Goal: Task Accomplishment & Management: Complete application form

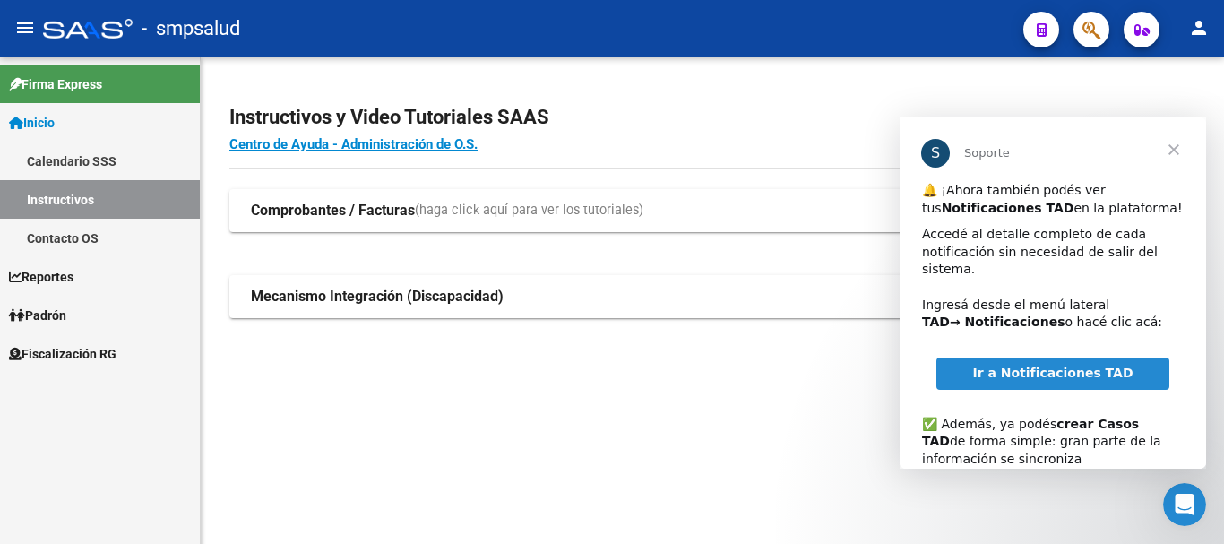
click at [1172, 149] on span "Cerrar" at bounding box center [1173, 149] width 64 height 64
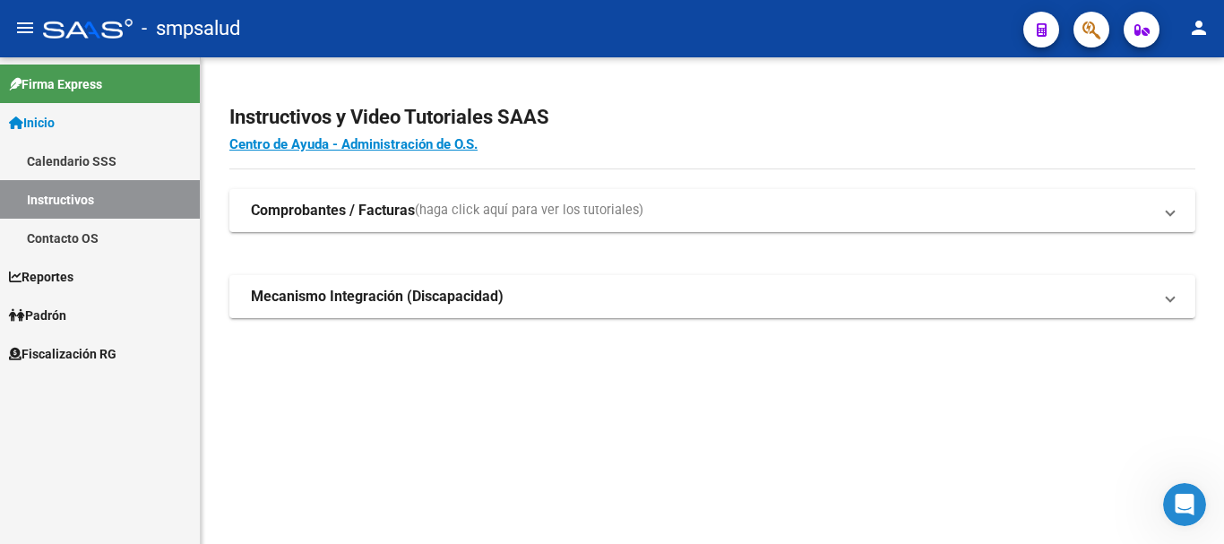
click at [73, 341] on link "Fiscalización RG" at bounding box center [100, 353] width 200 height 39
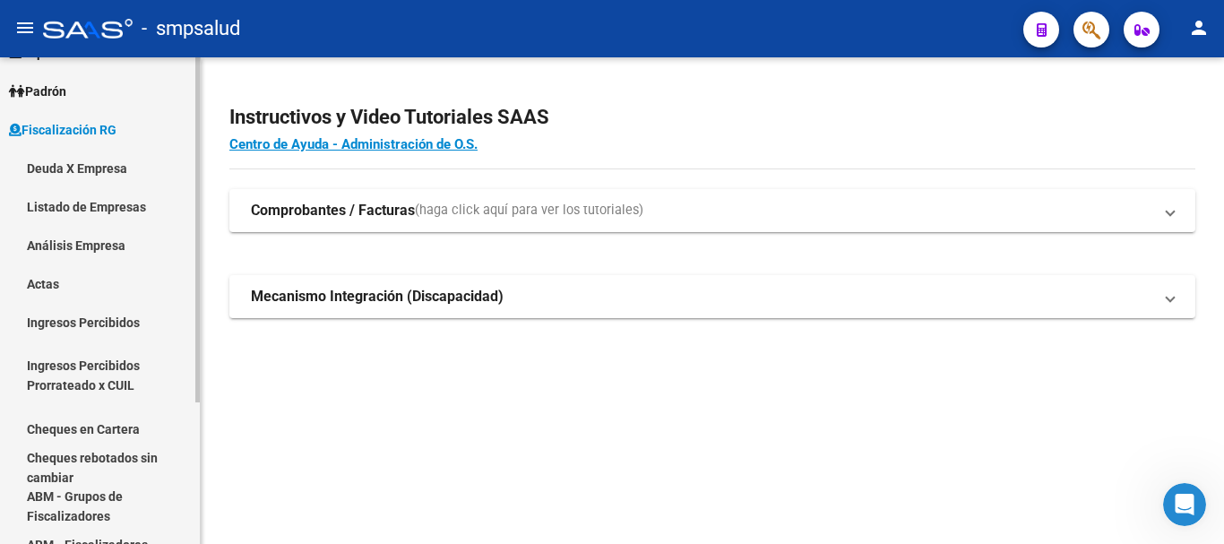
scroll to position [146, 0]
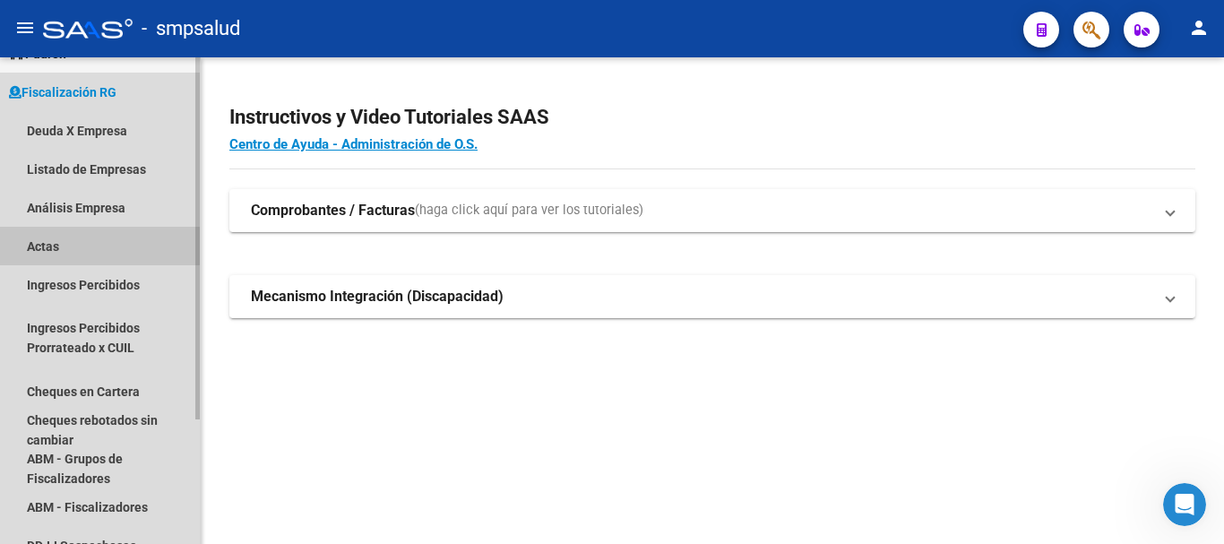
click at [90, 245] on link "Actas" at bounding box center [100, 246] width 200 height 39
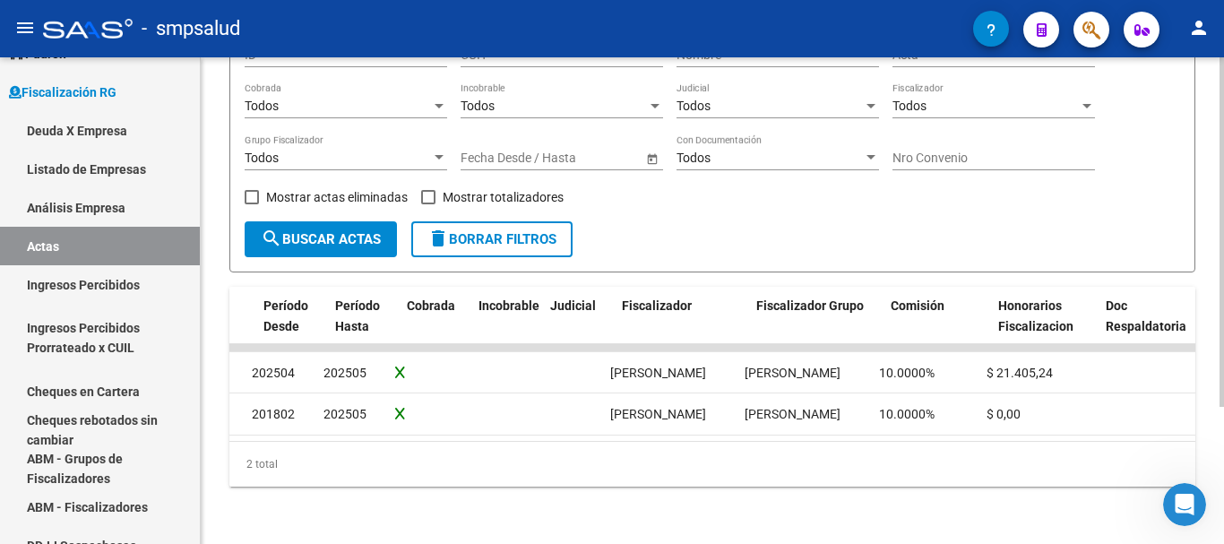
scroll to position [0, 1113]
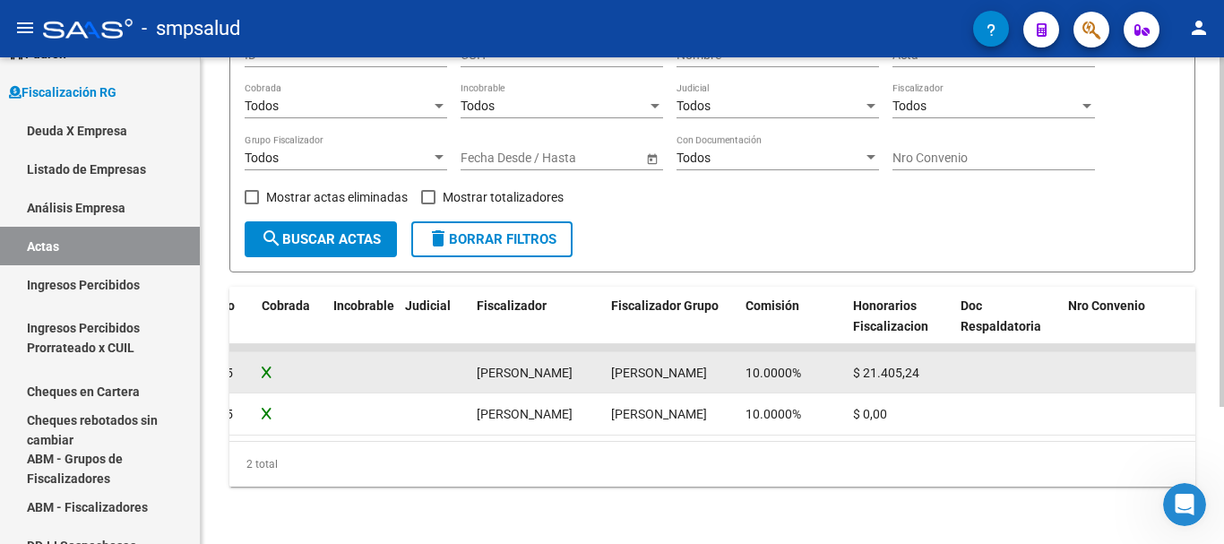
click at [933, 365] on div "$ 21.405,24" at bounding box center [899, 373] width 93 height 21
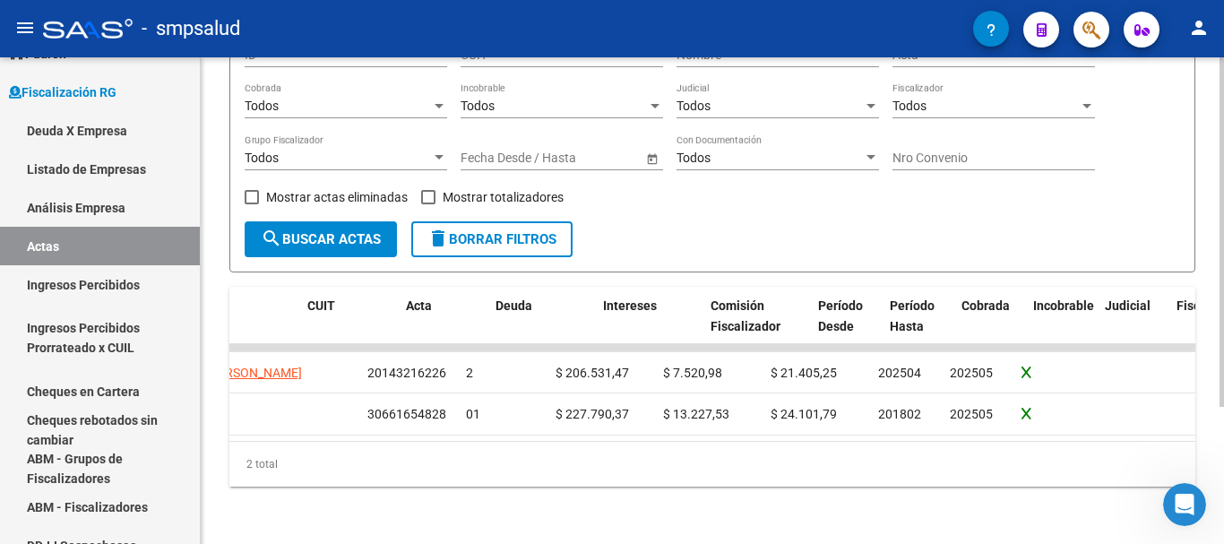
scroll to position [0, 473]
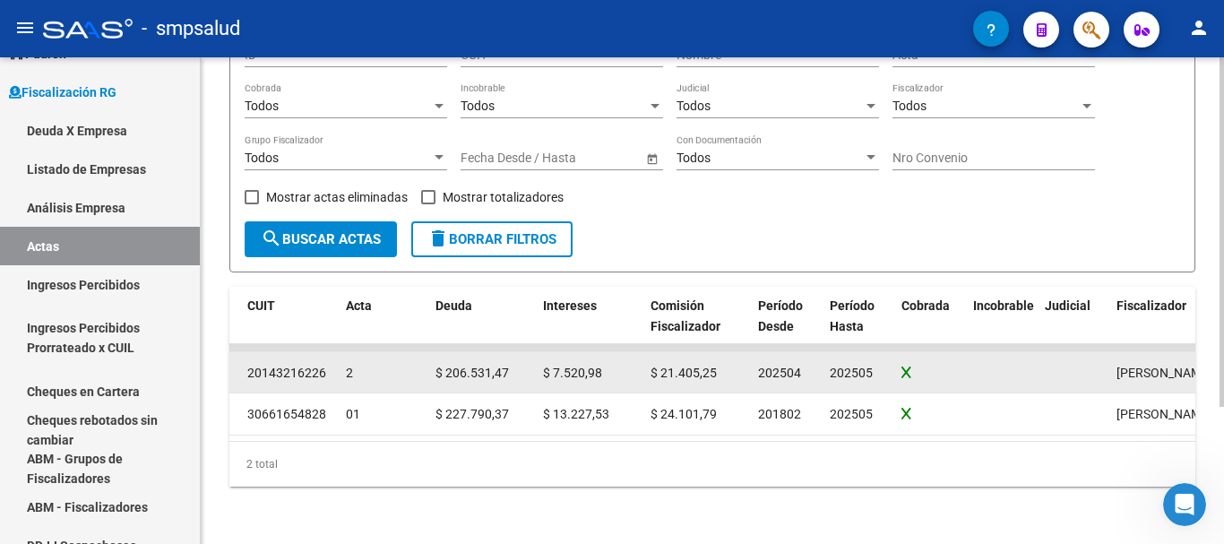
click at [907, 366] on icon at bounding box center [906, 372] width 10 height 13
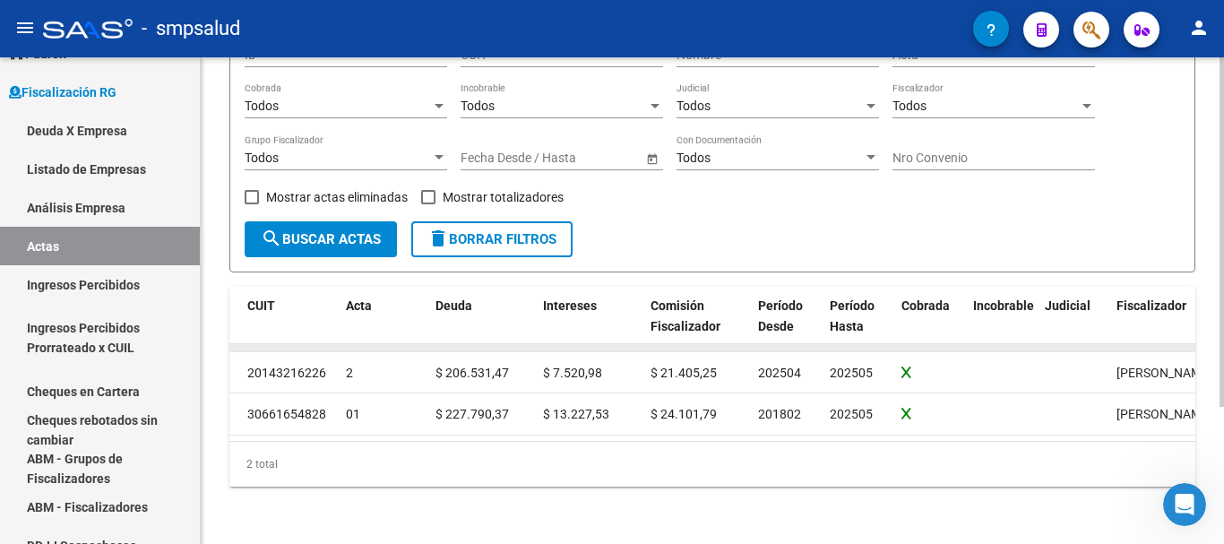
drag, startPoint x: 903, startPoint y: 351, endPoint x: 909, endPoint y: 331, distance: 20.7
click at [906, 352] on datatable-body-cell at bounding box center [930, 372] width 72 height 40
click at [921, 298] on span "Cobrada" at bounding box center [925, 305] width 48 height 14
click at [925, 298] on span "Cobrada" at bounding box center [925, 305] width 48 height 14
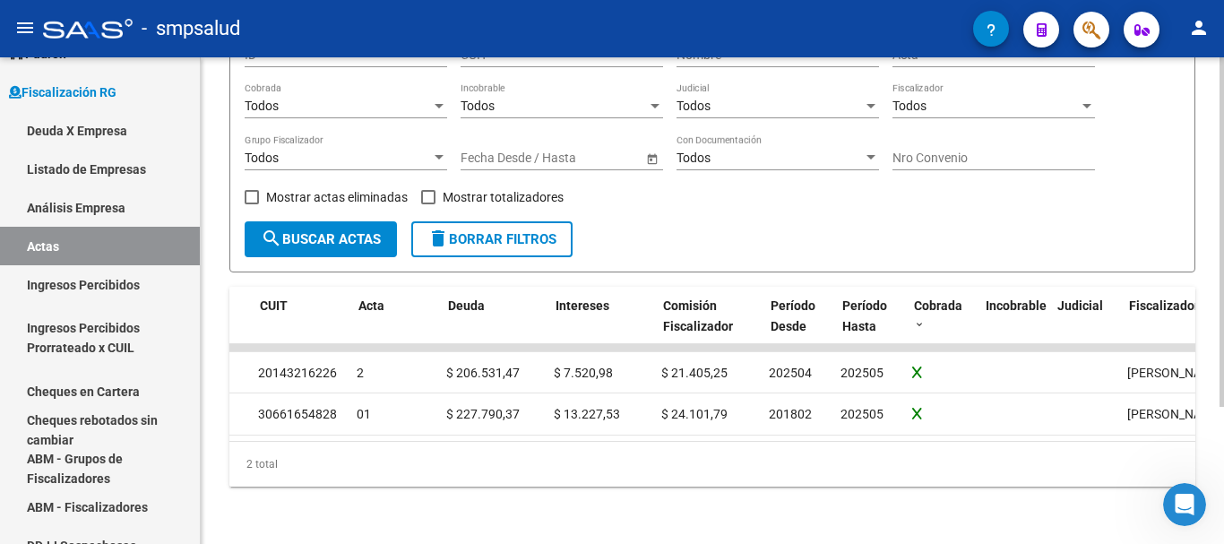
scroll to position [0, 0]
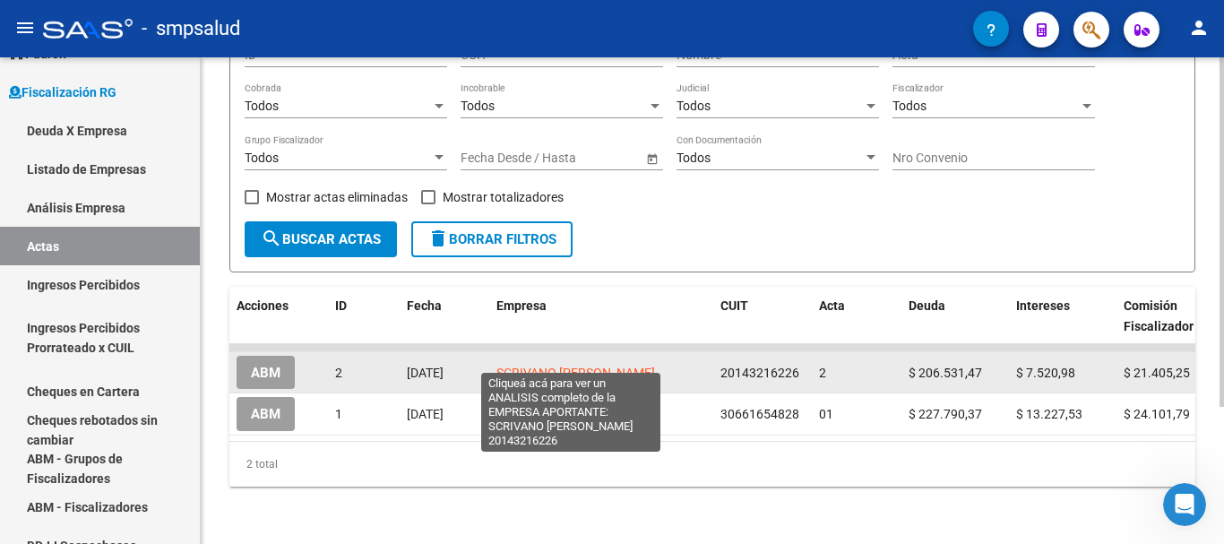
click at [555, 365] on span "SCRIVANO [PERSON_NAME]" at bounding box center [575, 372] width 159 height 14
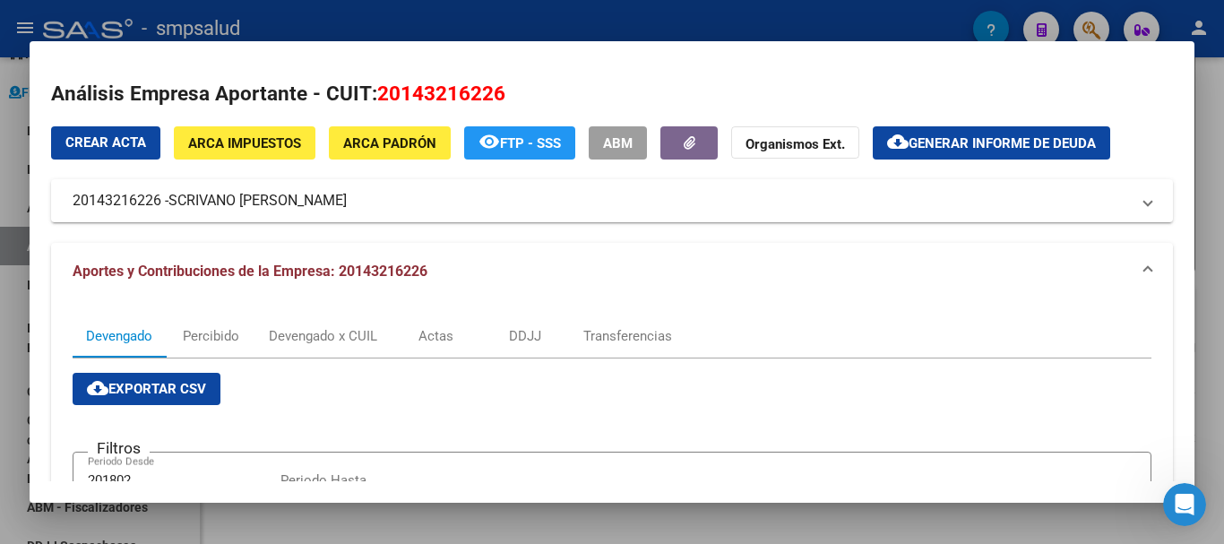
click at [3, 180] on div at bounding box center [612, 272] width 1224 height 544
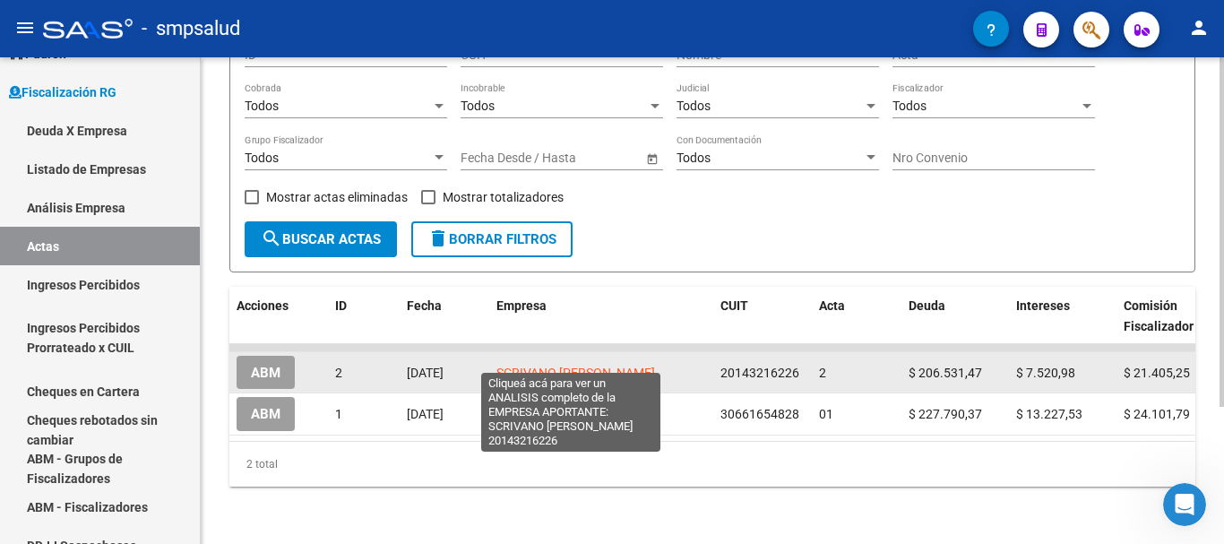
click at [605, 365] on span "SCRIVANO [PERSON_NAME]" at bounding box center [575, 372] width 159 height 14
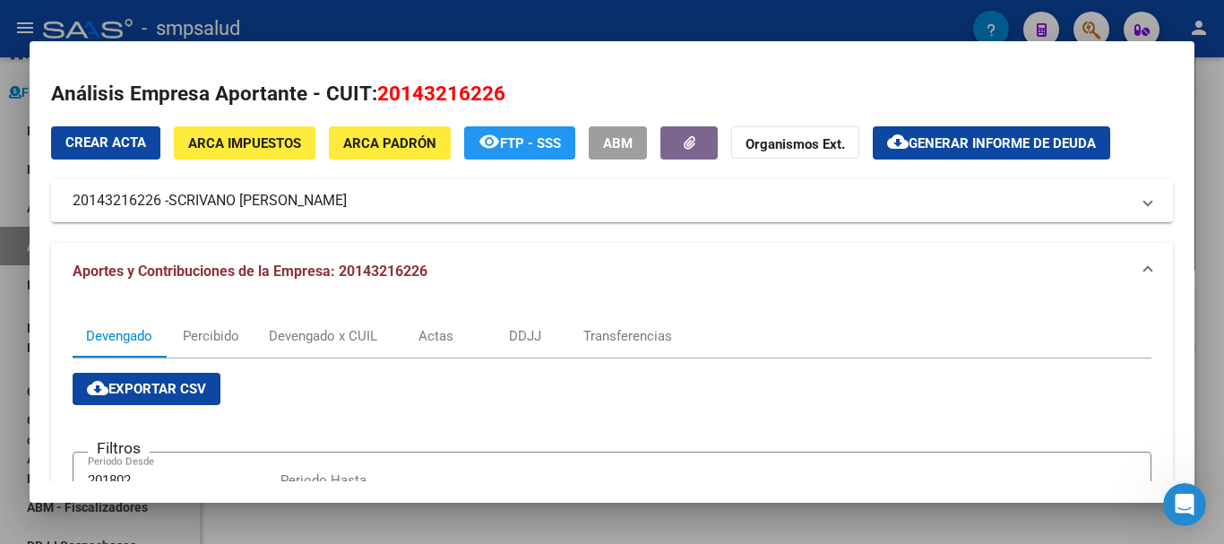
click at [0, 150] on div at bounding box center [612, 272] width 1224 height 544
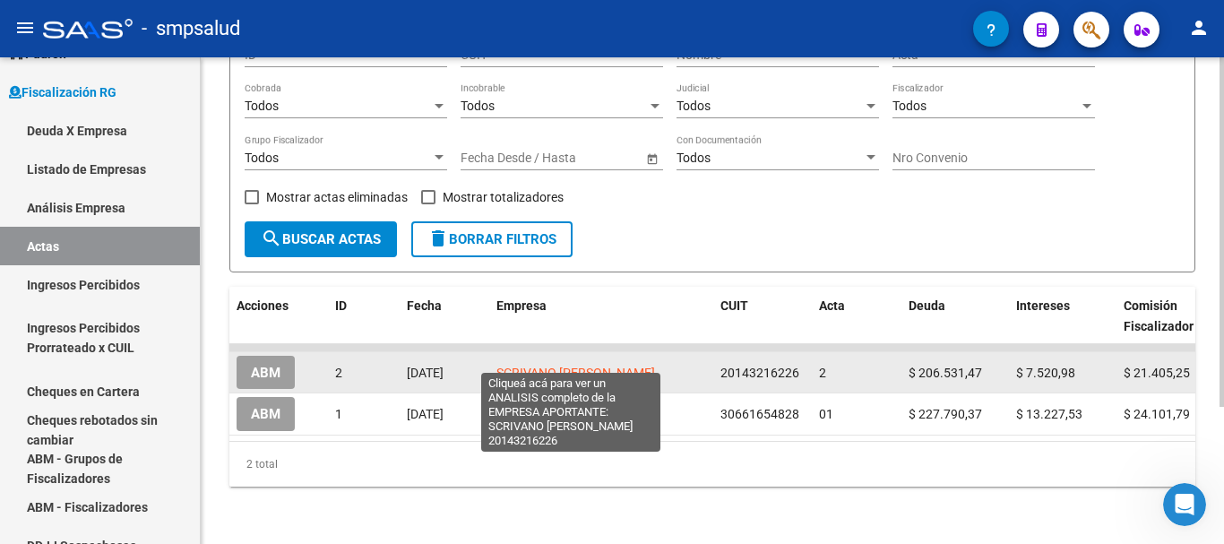
click at [538, 365] on span "SCRIVANO [PERSON_NAME]" at bounding box center [575, 372] width 159 height 14
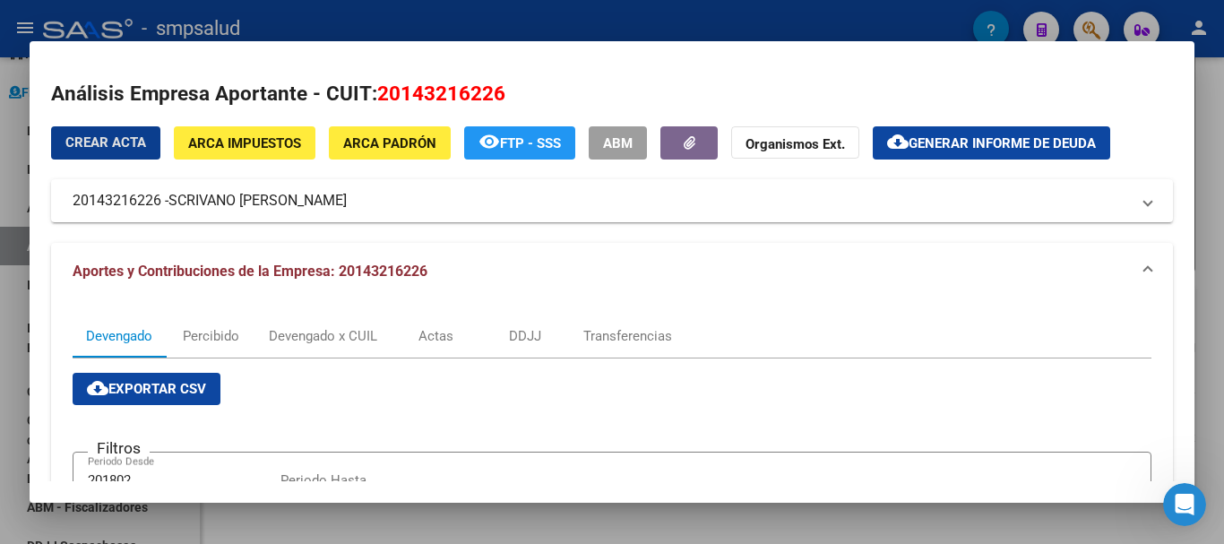
click at [0, 141] on div at bounding box center [612, 272] width 1224 height 544
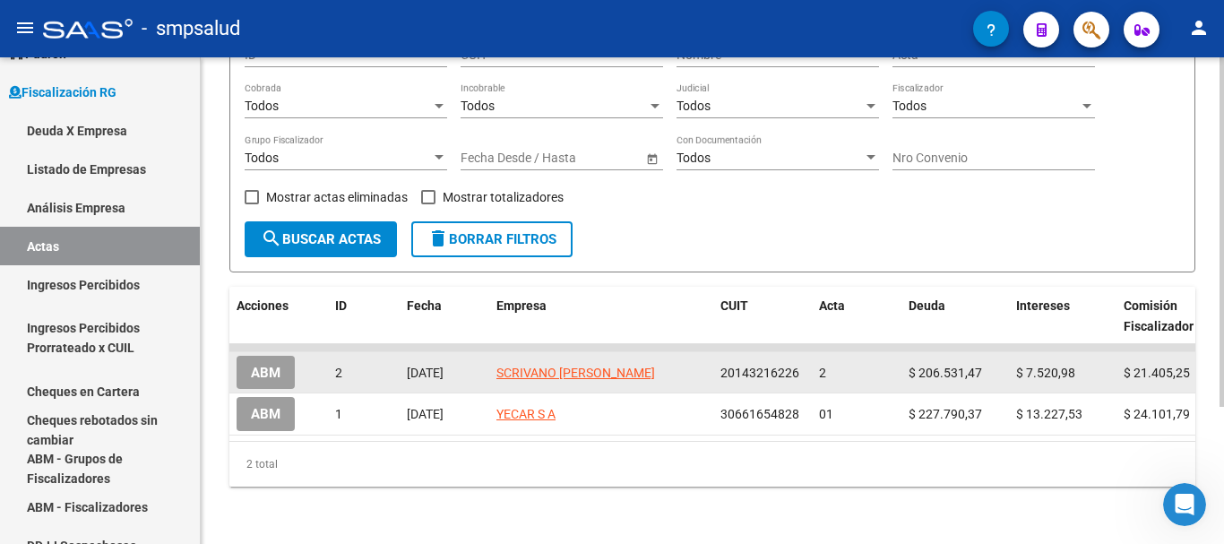
click at [279, 365] on span "ABM" at bounding box center [266, 373] width 30 height 16
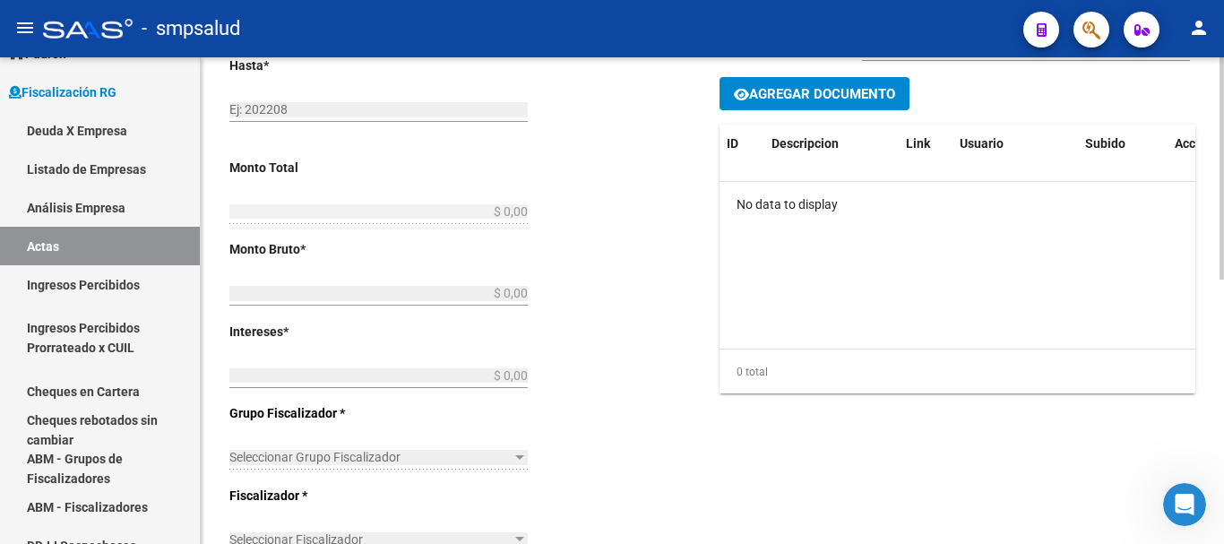
type input "202504"
type input "202505"
type input "$ 235.457,69"
type input "$ 206.531,47"
type input "$ 7.520,98"
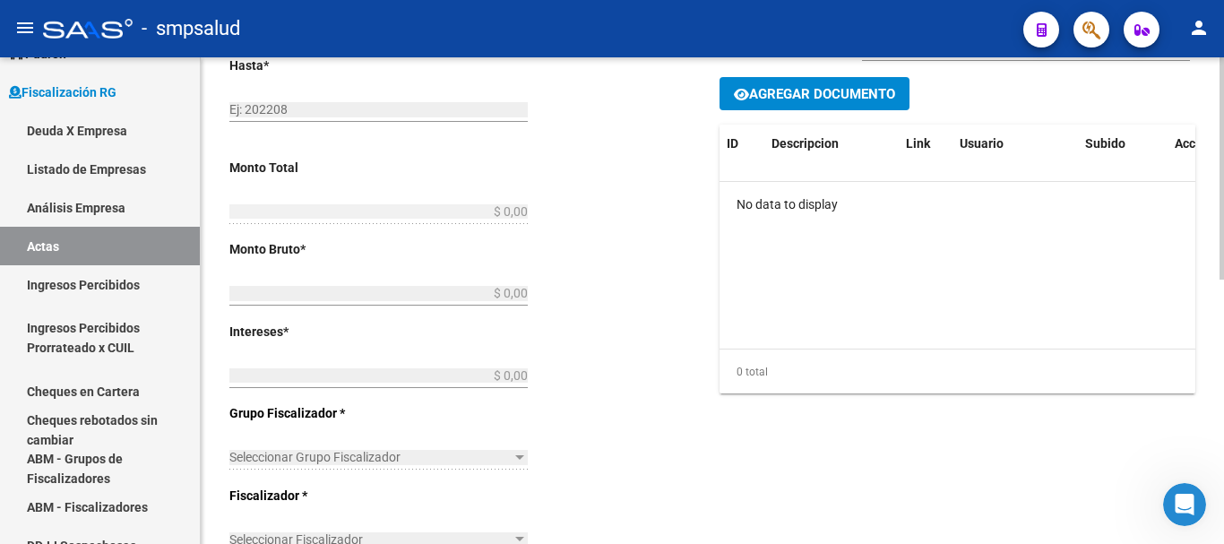
type input "2"
type input "$ 21.405,24"
checkbox input "true"
type input "Abonado en efectivo en la oficina."
type input "[DATE]"
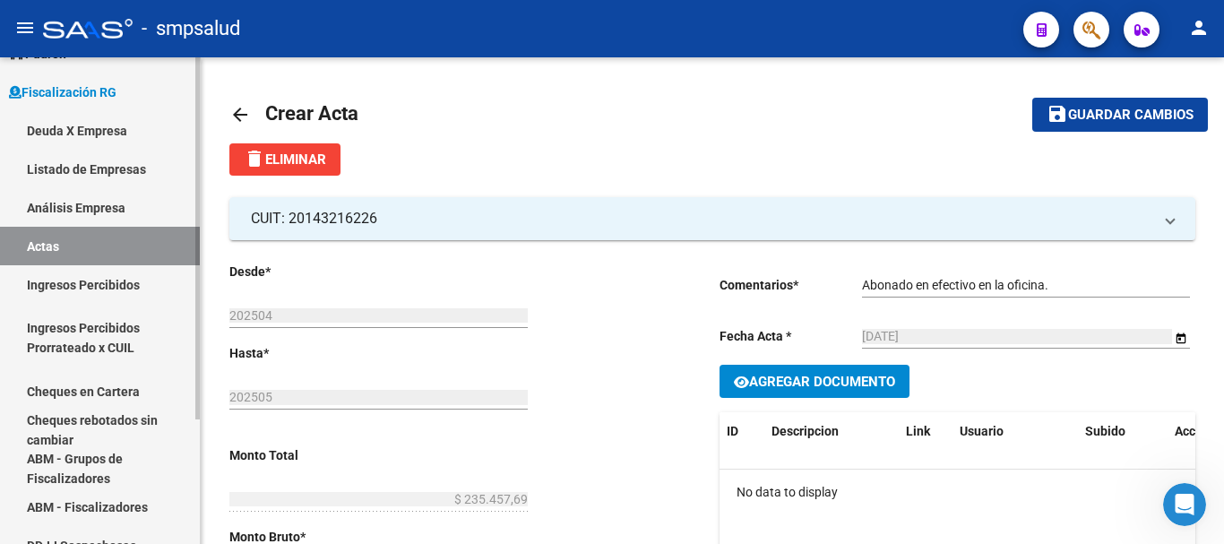
click at [107, 245] on link "Actas" at bounding box center [100, 246] width 200 height 39
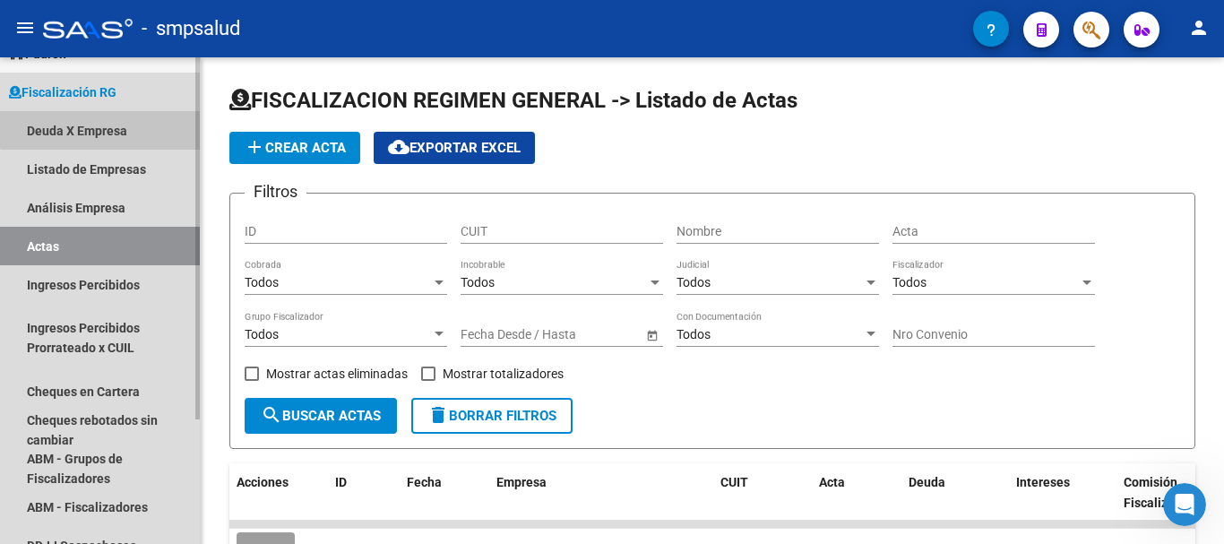
click at [100, 121] on link "Deuda X Empresa" at bounding box center [100, 130] width 200 height 39
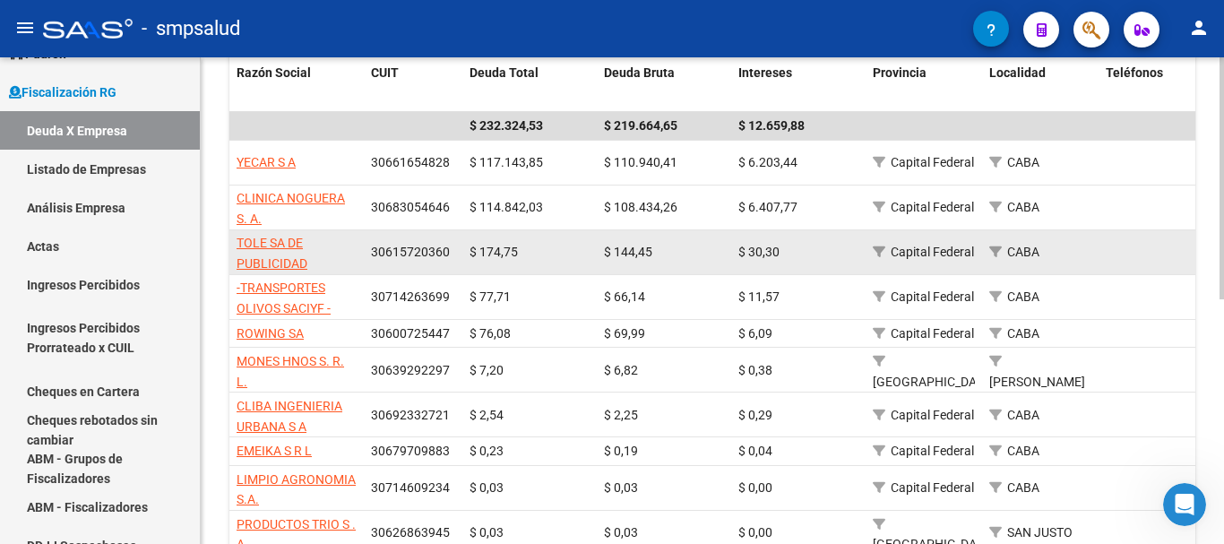
scroll to position [269, 0]
